Goal: Find specific page/section: Find specific page/section

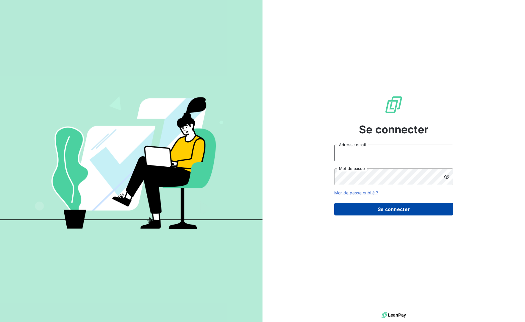
type input "[EMAIL_ADDRESS][DOMAIN_NAME]"
click at [421, 214] on button "Se connecter" at bounding box center [393, 209] width 119 height 12
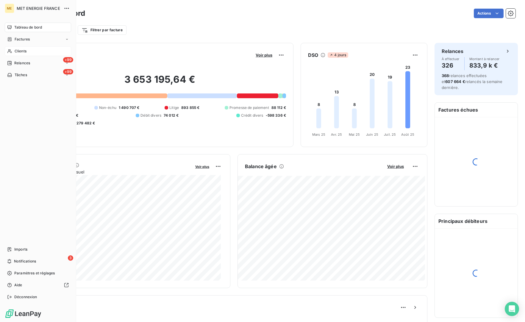
click at [11, 54] on div "Clients" at bounding box center [38, 51] width 66 height 10
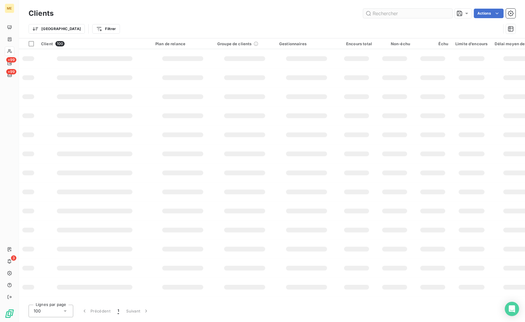
click at [410, 12] on input "text" at bounding box center [407, 14] width 89 height 10
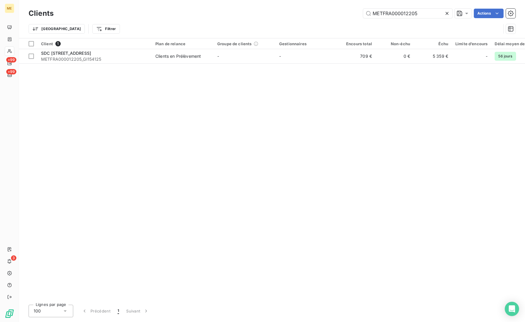
type input "METFRA000012205"
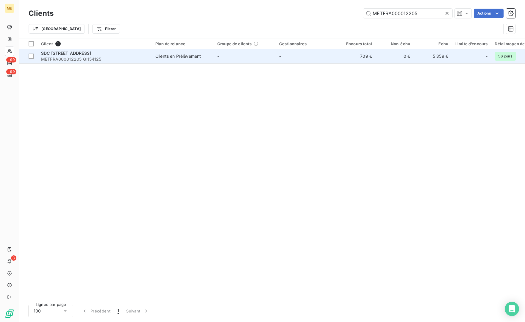
click at [91, 53] on span "SDC 160 BOULEVARD DE VALMY 92700 COLOMBES" at bounding box center [66, 53] width 50 height 5
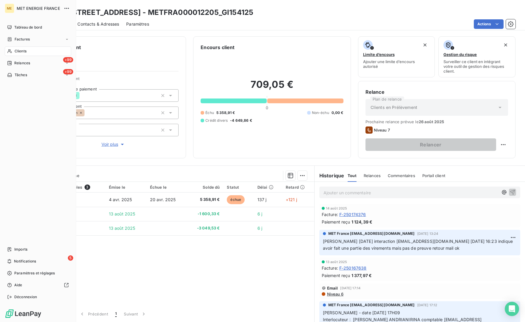
click at [35, 46] on nav "Tableau de bord Factures Clients +99 Relances +99 Tâches" at bounding box center [38, 51] width 66 height 57
